Goal: Find specific page/section: Find specific page/section

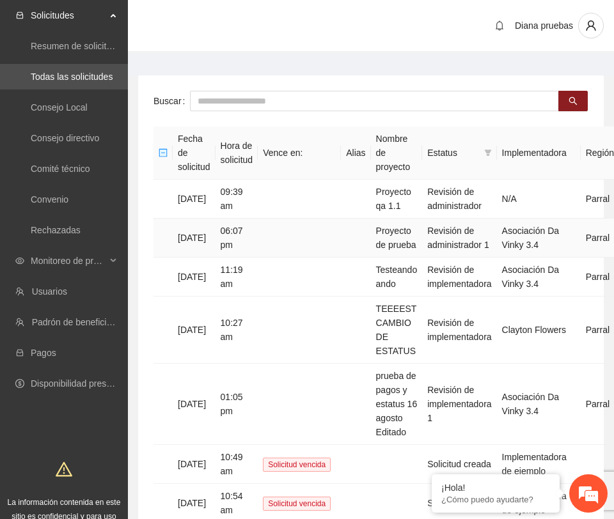
click at [258, 219] on td "06:07 pm" at bounding box center [236, 238] width 43 height 39
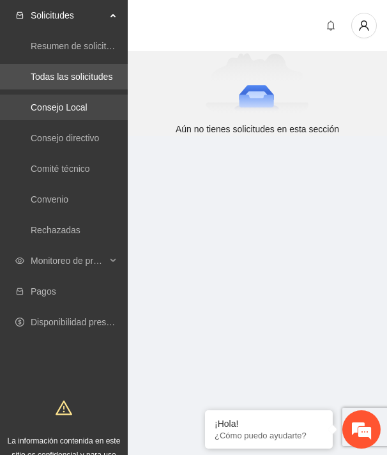
click at [75, 104] on link "Consejo Local" at bounding box center [59, 107] width 57 height 10
